Goal: Task Accomplishment & Management: Manage account settings

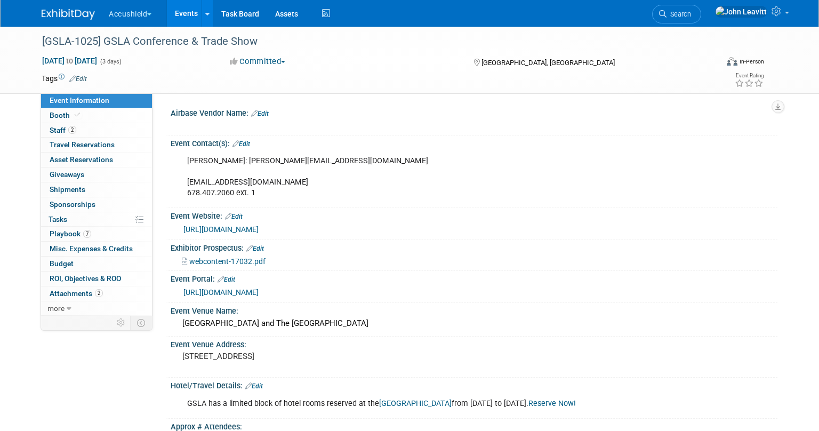
select select "Yes"
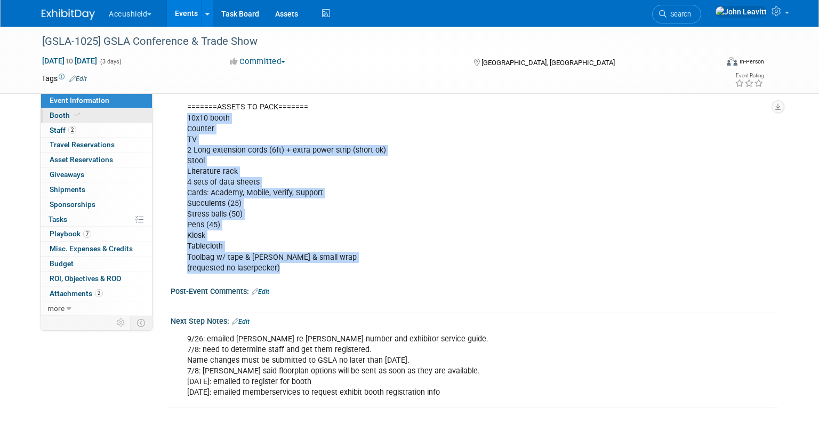
click at [62, 119] on span "Booth" at bounding box center [66, 115] width 33 height 9
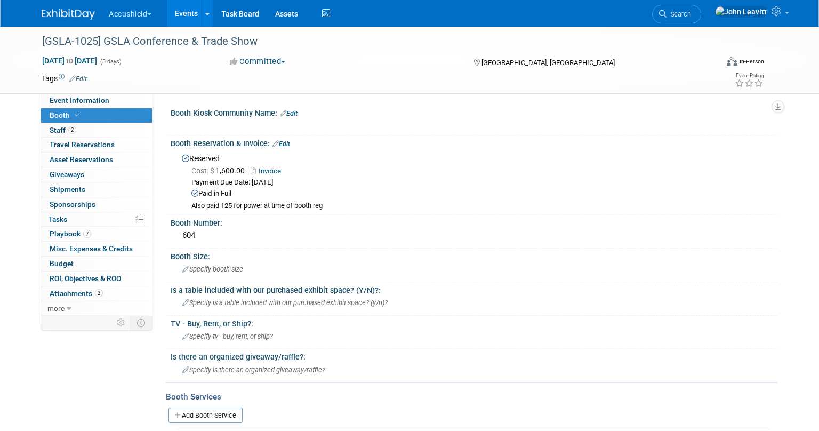
click at [87, 19] on img at bounding box center [68, 14] width 53 height 11
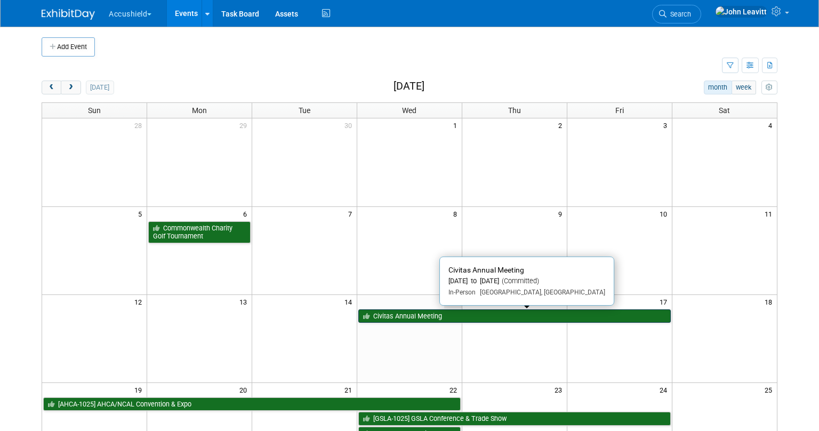
click at [414, 317] on link "Civitas Annual Meeting" at bounding box center [514, 316] width 313 height 14
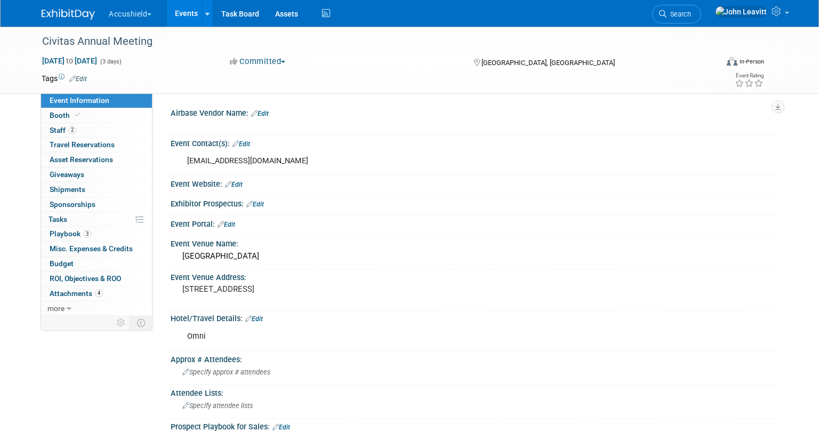
select select "Yes"
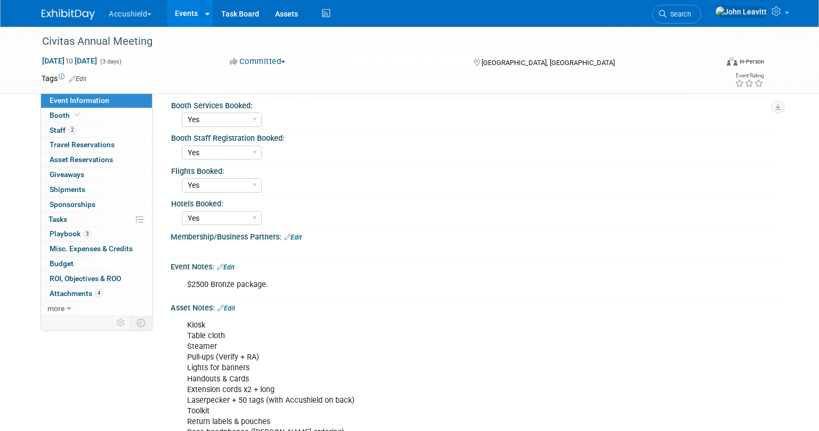
scroll to position [363, 0]
